Goal: Check status: Check status

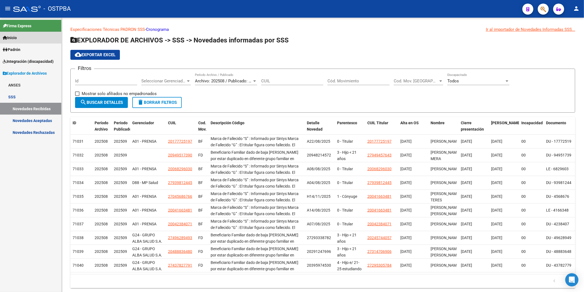
click at [8, 38] on span "Inicio" at bounding box center [10, 38] width 14 height 6
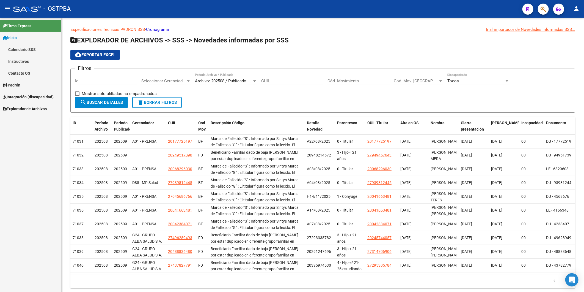
click at [5, 86] on icon at bounding box center [5, 85] width 5 height 4
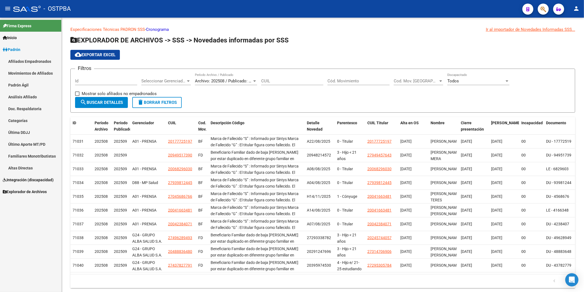
click at [15, 98] on link "Análisis Afiliado" at bounding box center [30, 97] width 61 height 12
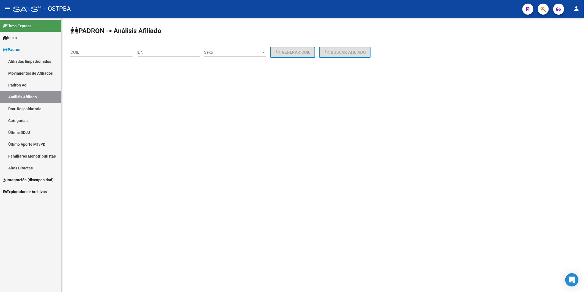
click at [163, 55] on div "DNI" at bounding box center [169, 51] width 62 height 12
click at [114, 50] on input "CUIL" at bounding box center [101, 52] width 62 height 5
type input "24-26068942-4"
click at [353, 49] on button "search Buscar afiliado" at bounding box center [344, 52] width 51 height 11
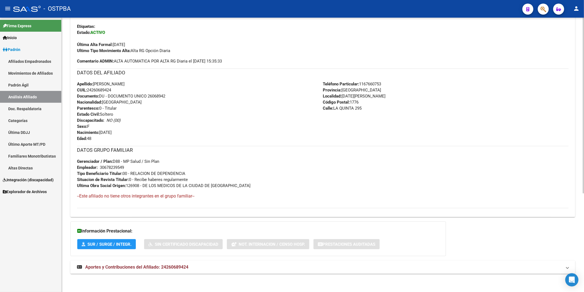
scroll to position [153, 0]
